Goal: Navigation & Orientation: Find specific page/section

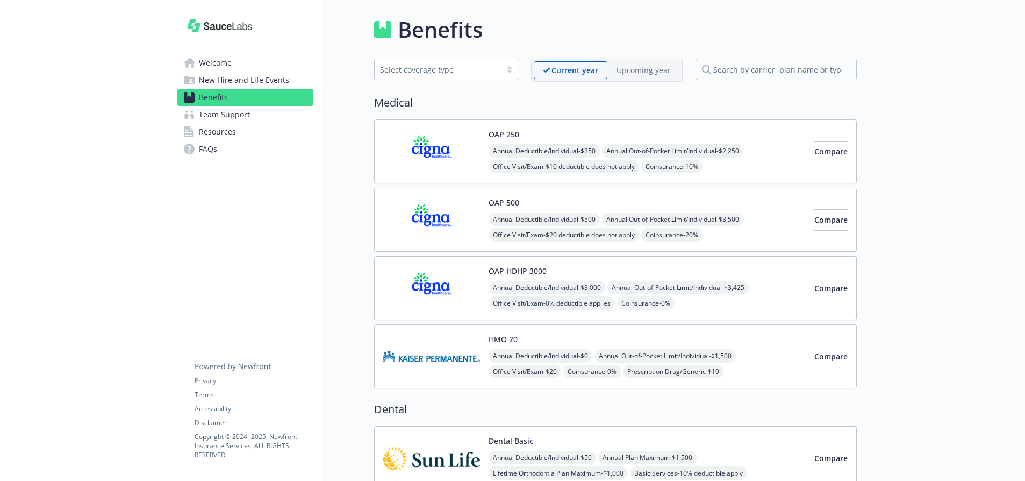
scroll to position [623, 0]
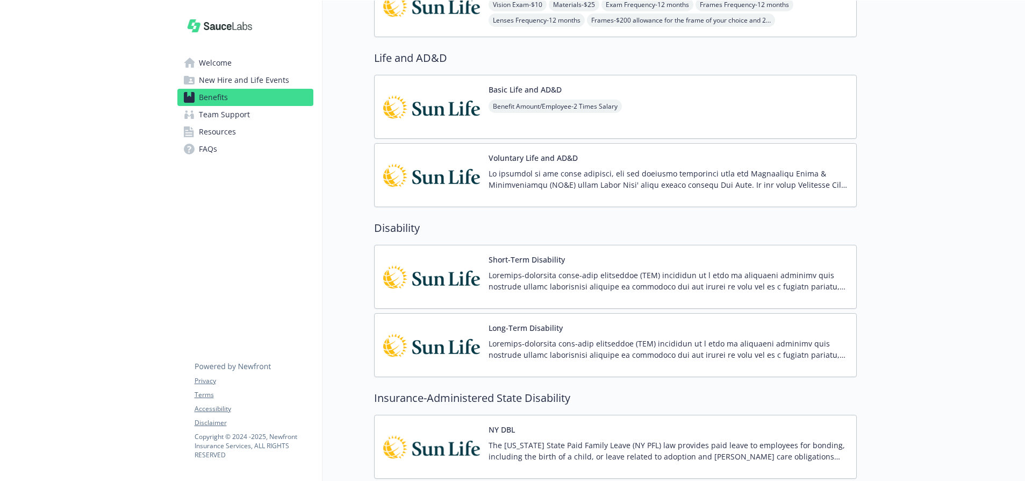
click at [245, 62] on link "Welcome" at bounding box center [245, 62] width 136 height 17
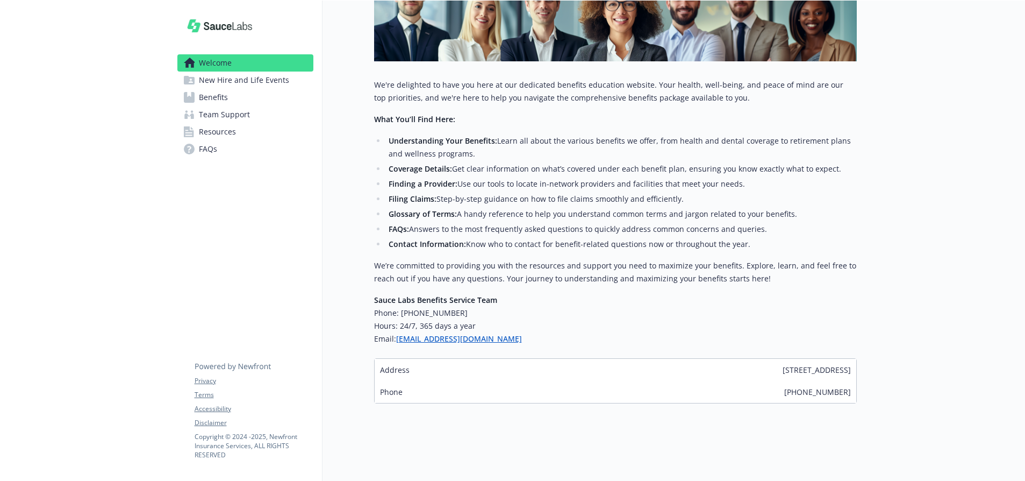
scroll to position [203, 0]
click at [224, 125] on span "Resources" at bounding box center [217, 131] width 37 height 17
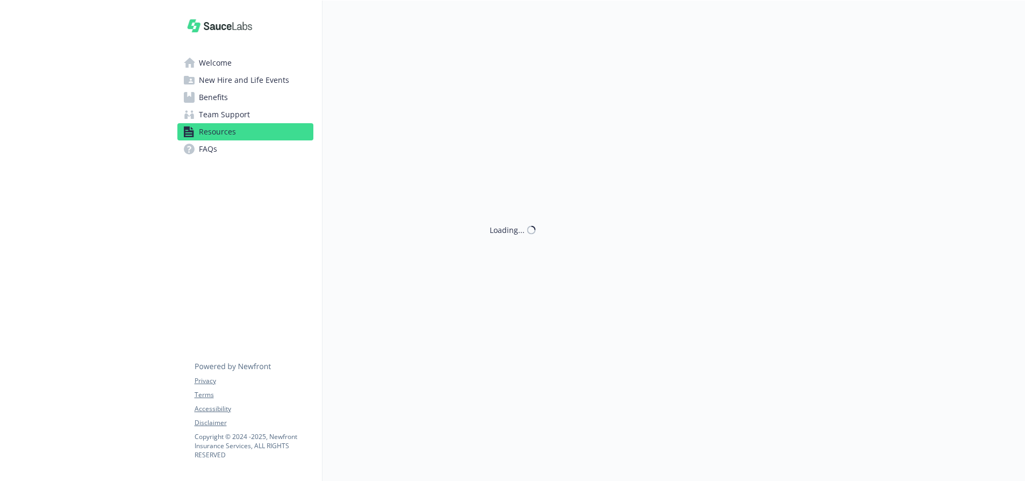
scroll to position [203, 0]
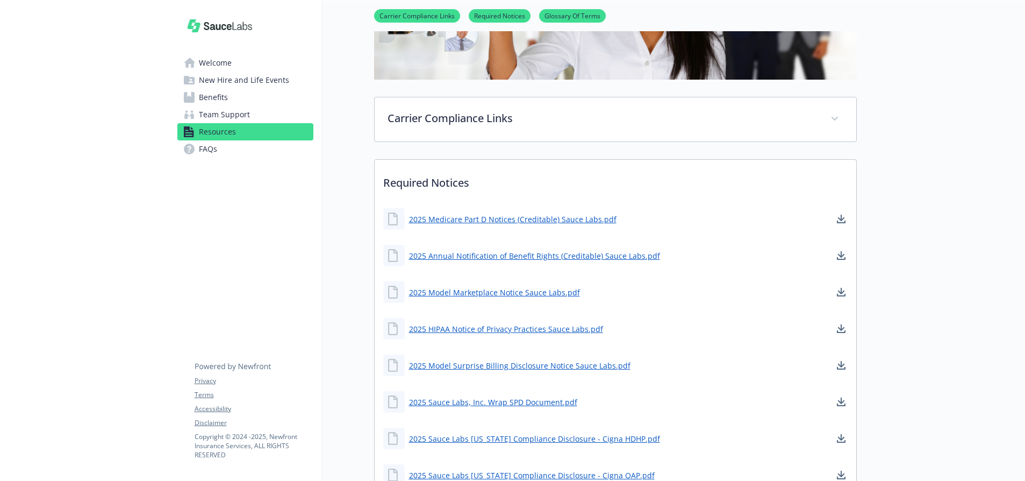
click at [228, 100] on link "Benefits" at bounding box center [245, 97] width 136 height 17
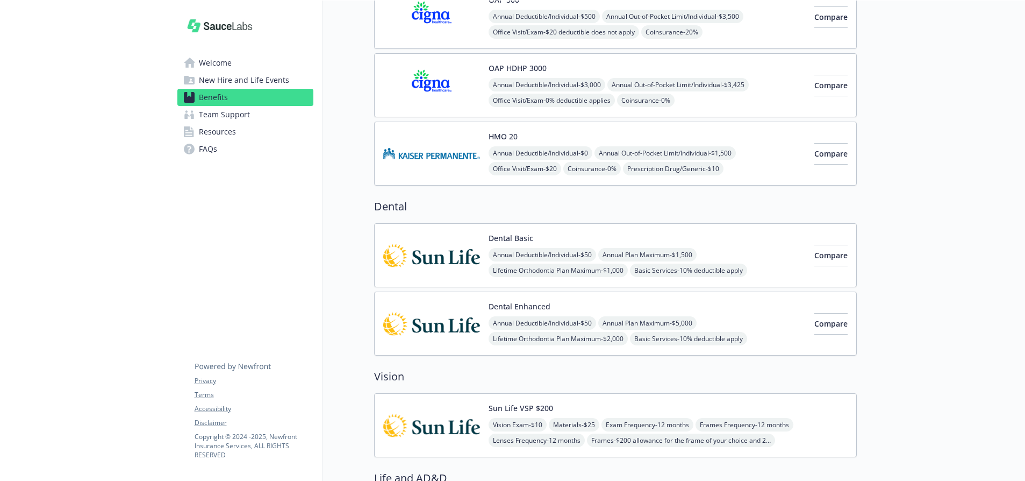
click at [227, 80] on span "New Hire and Life Events" at bounding box center [244, 80] width 90 height 17
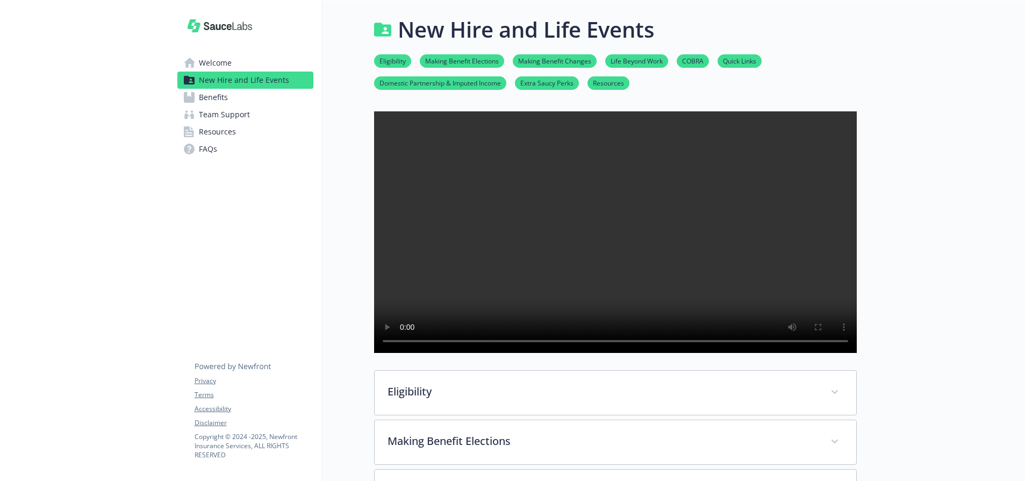
click at [208, 58] on span "Welcome" at bounding box center [215, 62] width 33 height 17
